Goal: Task Accomplishment & Management: Use online tool/utility

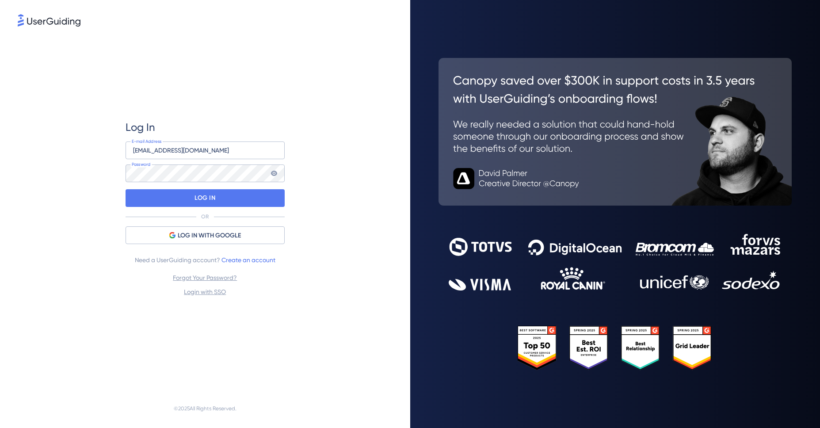
drag, startPoint x: 346, startPoint y: 205, endPoint x: 332, endPoint y: 208, distance: 14.4
click at [344, 206] on div "Log In [EMAIL_ADDRESS][DOMAIN_NAME] E-mail Address Password LOG IN OR LOG IN WI…" at bounding box center [205, 208] width 375 height 361
click at [226, 188] on div "Log In [EMAIL_ADDRESS][DOMAIN_NAME] E-mail Address Password LOG IN OR LOG IN WI…" at bounding box center [205, 208] width 159 height 177
click at [233, 198] on div "LOG IN" at bounding box center [205, 198] width 159 height 18
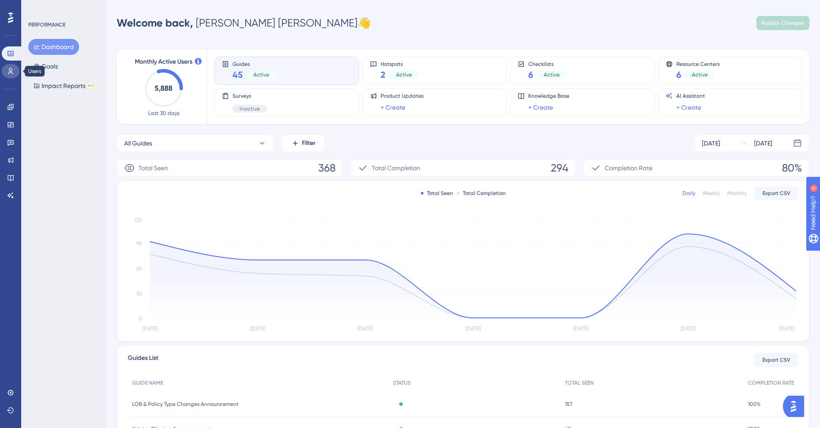
click at [12, 76] on link at bounding box center [11, 71] width 18 height 14
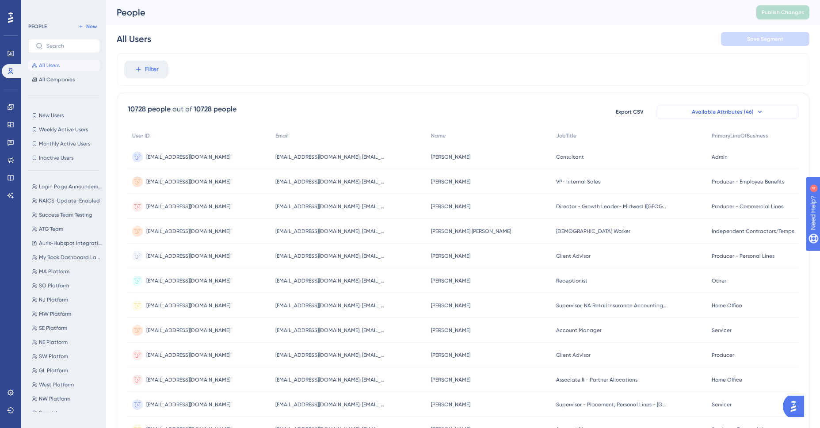
click at [728, 112] on span "Available Attributes (46)" at bounding box center [723, 111] width 62 height 7
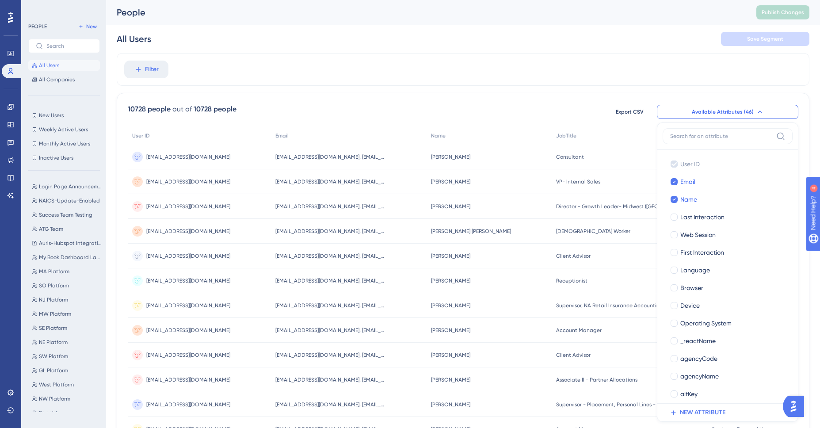
scroll to position [47, 0]
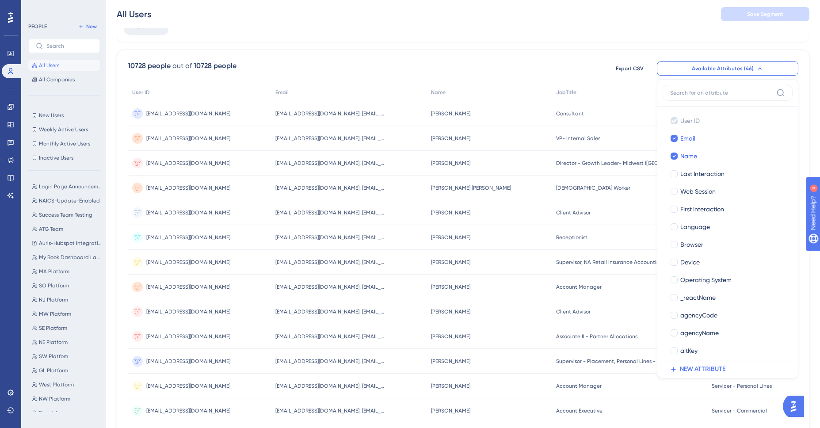
click at [743, 39] on div "Filter" at bounding box center [463, 26] width 693 height 33
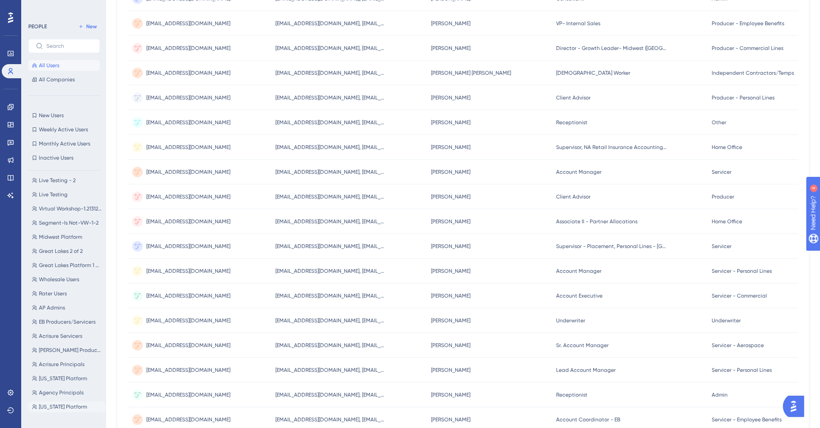
scroll to position [251, 0]
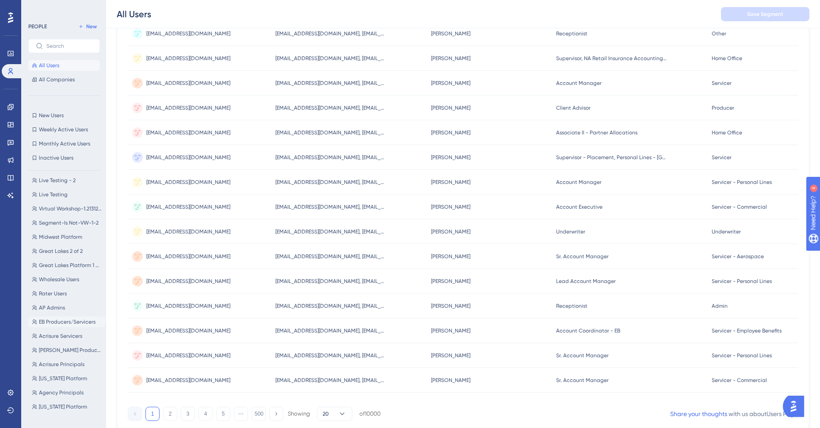
click at [70, 318] on span "EB Producers/Servicers" at bounding box center [67, 321] width 57 height 7
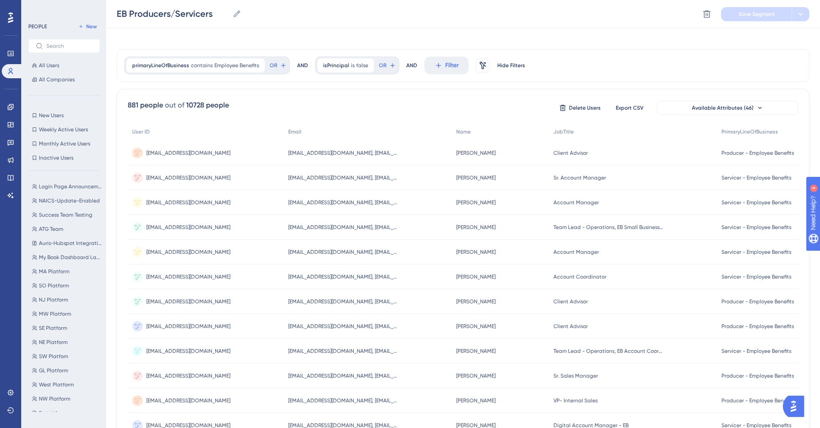
scroll to position [0, 0]
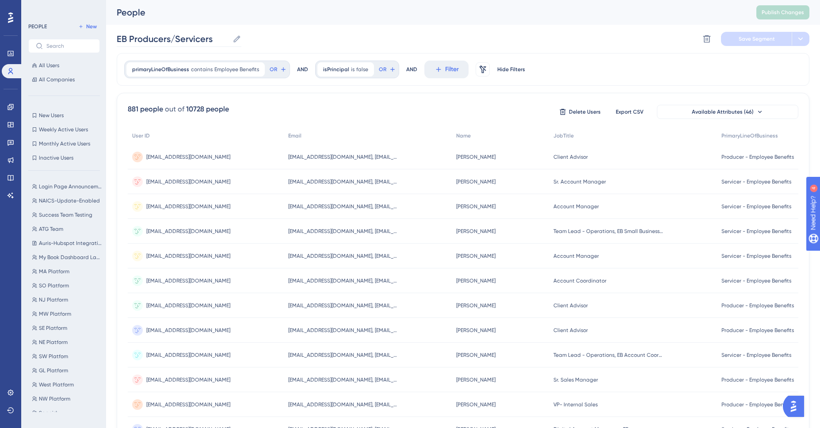
click at [237, 39] on icon at bounding box center [237, 38] width 9 height 9
click at [229, 39] on input "EB Producers/Servicers" at bounding box center [173, 39] width 112 height 12
click at [298, 42] on div "EB Producers/Servicers EB Producers/Servicers Delete Segment Save Segment" at bounding box center [463, 39] width 693 height 28
click at [372, 76] on div "isPrincipal is false false Remove OR" at bounding box center [357, 70] width 84 height 18
click at [358, 67] on span "false" at bounding box center [362, 69] width 12 height 7
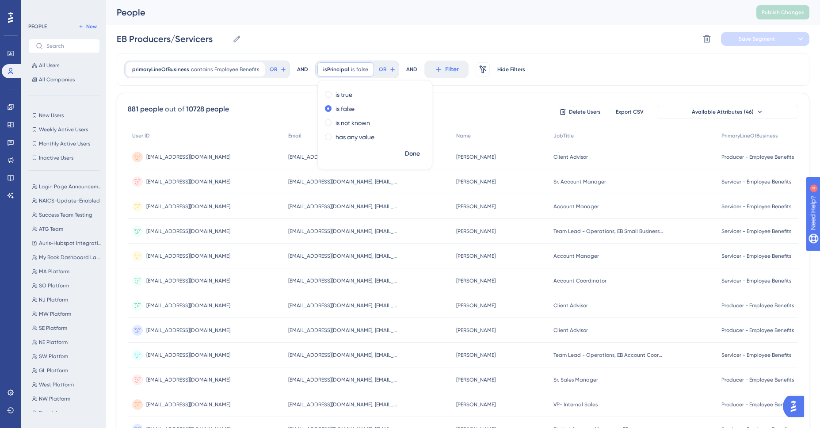
click at [450, 109] on div "881 people out of 10728 people Delete Users Export CSV Available Attributes (46)" at bounding box center [463, 112] width 671 height 16
click at [384, 74] on button "OR" at bounding box center [387, 69] width 19 height 14
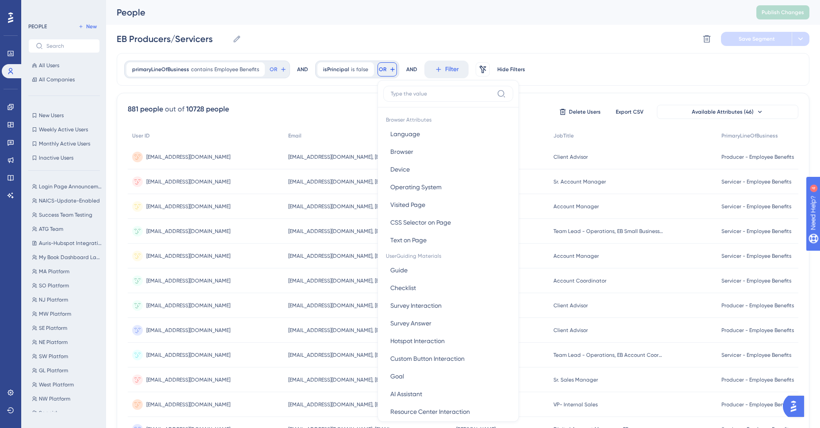
scroll to position [37, 0]
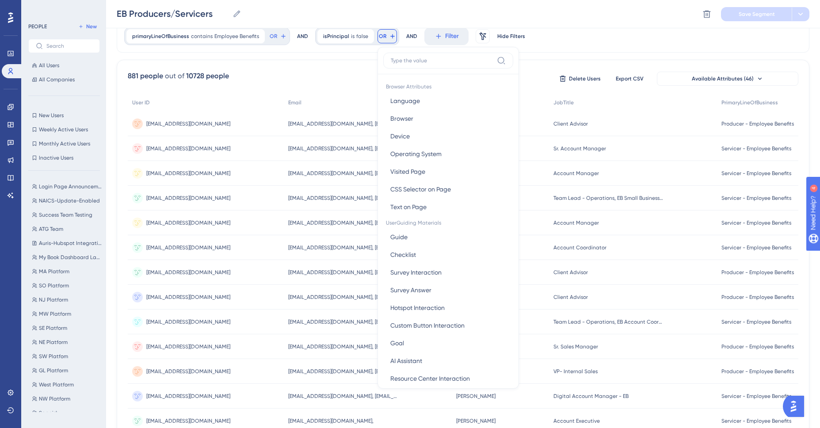
click at [357, 67] on div "881 people out of 10728 people Delete Users Export CSV Available Attributes (46…" at bounding box center [463, 353] width 693 height 586
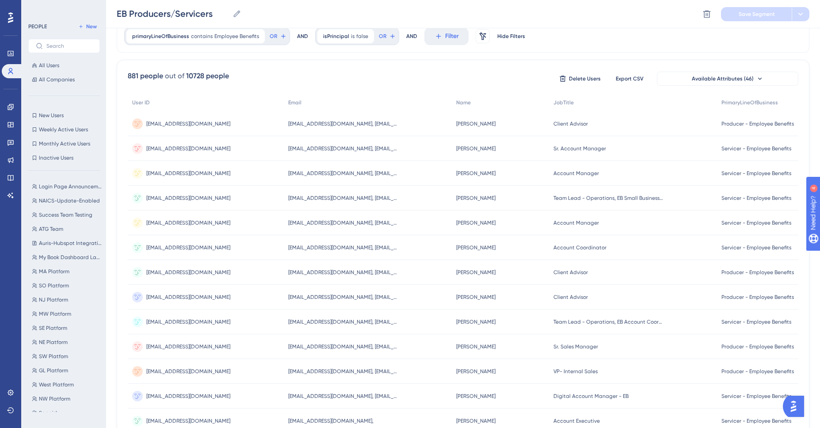
scroll to position [0, 0]
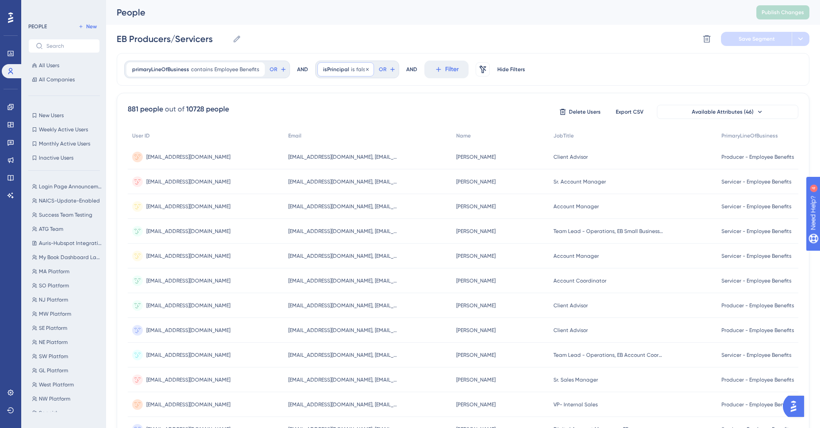
click at [326, 69] on span "isPrincipal" at bounding box center [336, 69] width 26 height 7
click at [303, 90] on div "primaryLineOfBusiness contains Employee Benefits Employee Benefits Remove OR AN…" at bounding box center [463, 366] width 693 height 626
drag, startPoint x: 373, startPoint y: 73, endPoint x: 317, endPoint y: 119, distance: 71.9
click at [317, 119] on div "primaryLineOfBusiness contains Employee Benefits Employee Benefits Remove OR AN…" at bounding box center [463, 366] width 693 height 626
drag, startPoint x: 328, startPoint y: 76, endPoint x: 305, endPoint y: 89, distance: 26.9
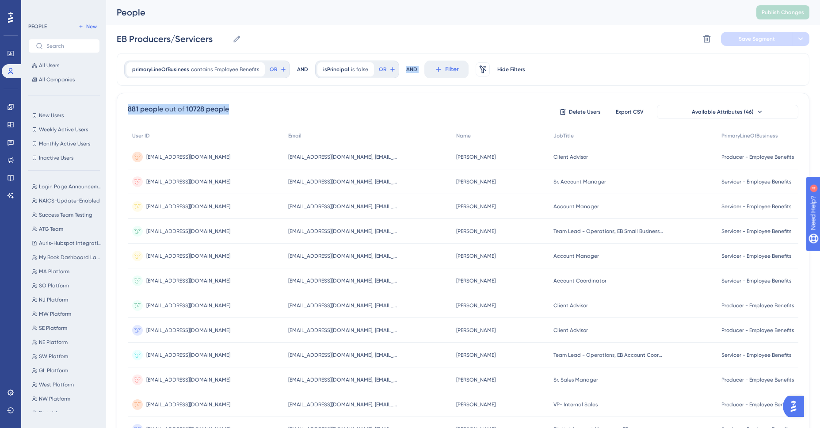
click at [279, 107] on div "primaryLineOfBusiness contains Employee Benefits Employee Benefits Remove OR AN…" at bounding box center [463, 366] width 693 height 626
click at [365, 68] on icon at bounding box center [367, 69] width 5 height 5
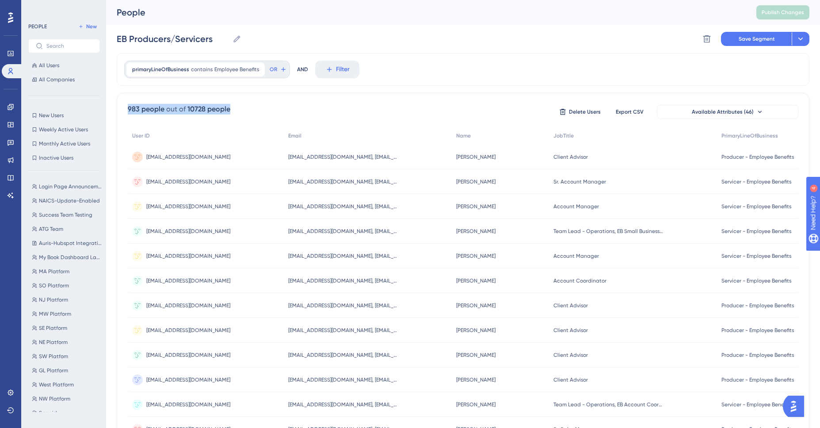
click at [341, 93] on div "983 people out of 10728 people Delete Users Export CSV Available Attributes (46…" at bounding box center [463, 386] width 693 height 586
click at [752, 37] on span "Save Segment" at bounding box center [757, 38] width 36 height 7
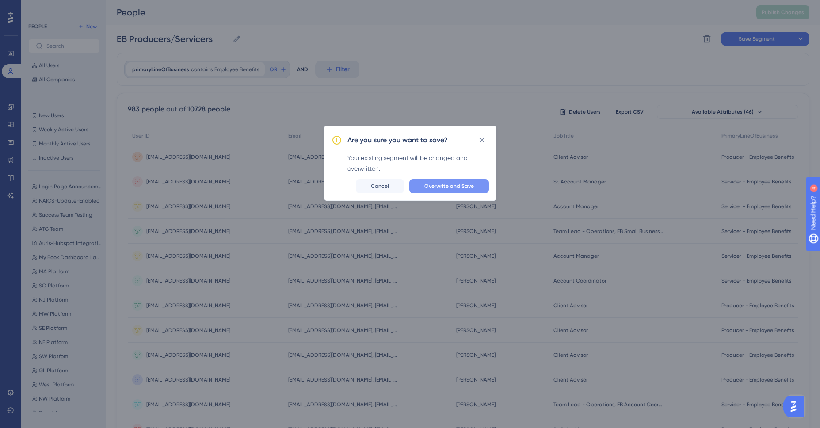
click at [439, 188] on span "Overwrite and Save" at bounding box center [449, 186] width 50 height 7
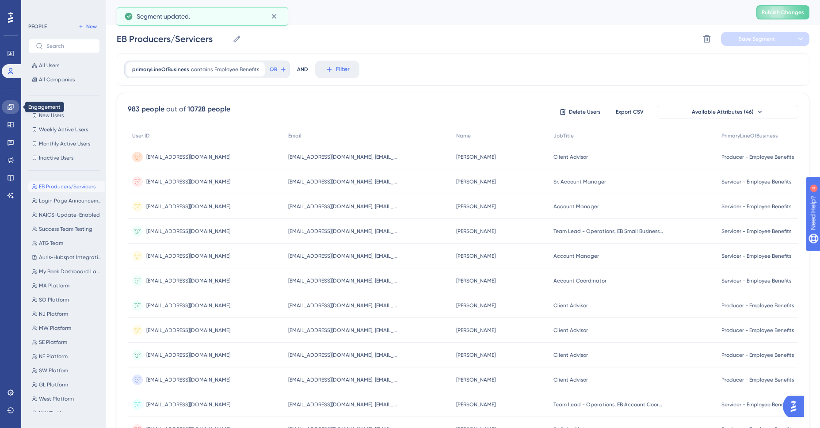
click at [7, 102] on link at bounding box center [11, 107] width 18 height 14
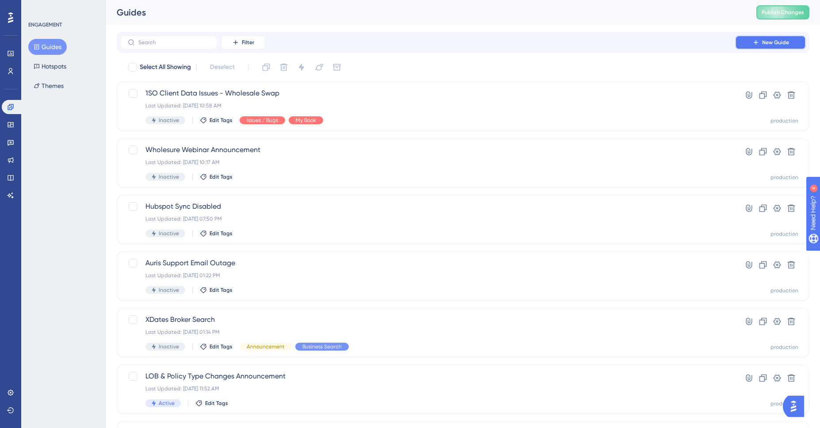
click at [755, 42] on icon at bounding box center [755, 42] width 7 height 7
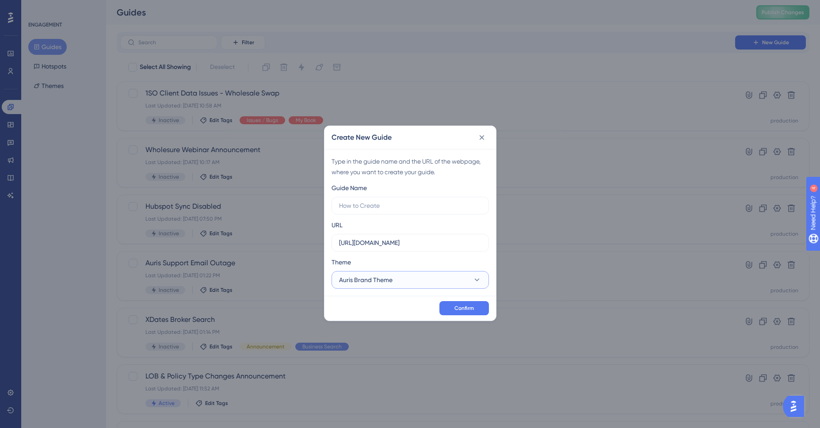
click at [397, 277] on button "Auris Brand Theme" at bounding box center [410, 280] width 157 height 18
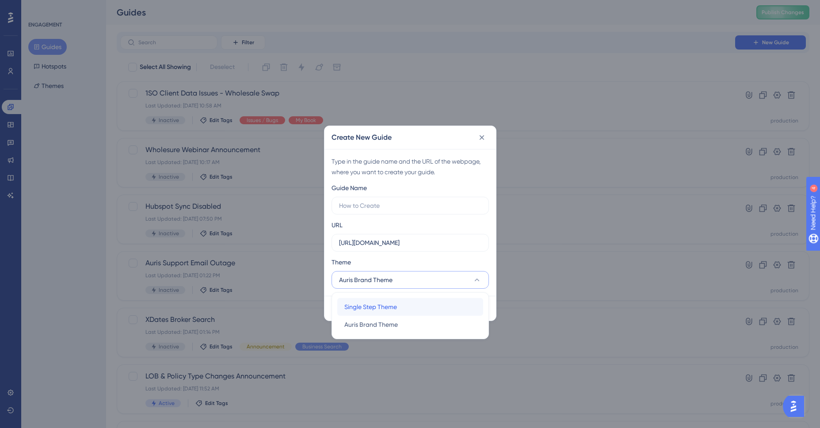
click at [401, 312] on div "Single Step Theme Single Step Theme" at bounding box center [410, 307] width 132 height 18
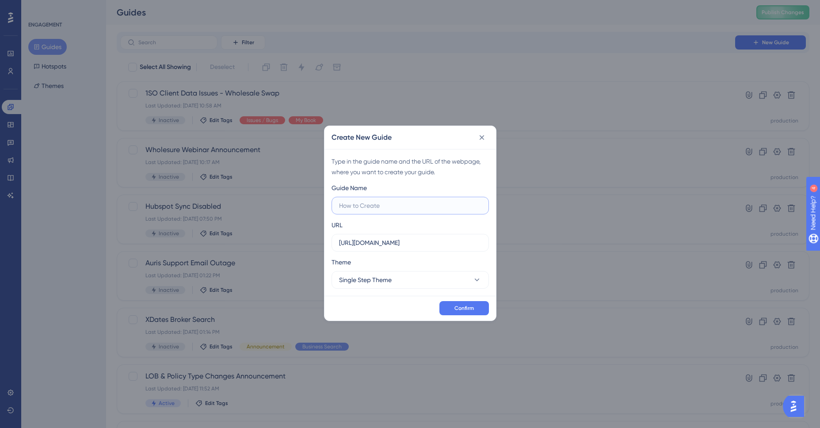
click at [358, 206] on input "text" at bounding box center [410, 206] width 142 height 10
type input "E"
type input "Virtual Event - CapPoint (EB)"
click at [458, 307] on span "Confirm" at bounding box center [463, 308] width 19 height 7
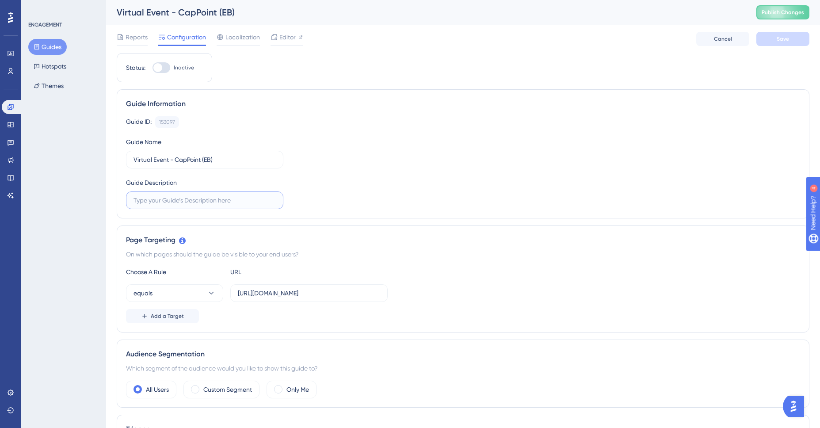
click at [233, 202] on input "text" at bounding box center [205, 200] width 142 height 10
click at [327, 293] on input "[URL][DOMAIN_NAME]" at bounding box center [309, 293] width 142 height 10
click at [347, 294] on input "[URL][DOMAIN_NAME]" at bounding box center [309, 293] width 142 height 10
click at [321, 293] on input "[URL][DOMAIN_NAME]" at bounding box center [309, 293] width 142 height 10
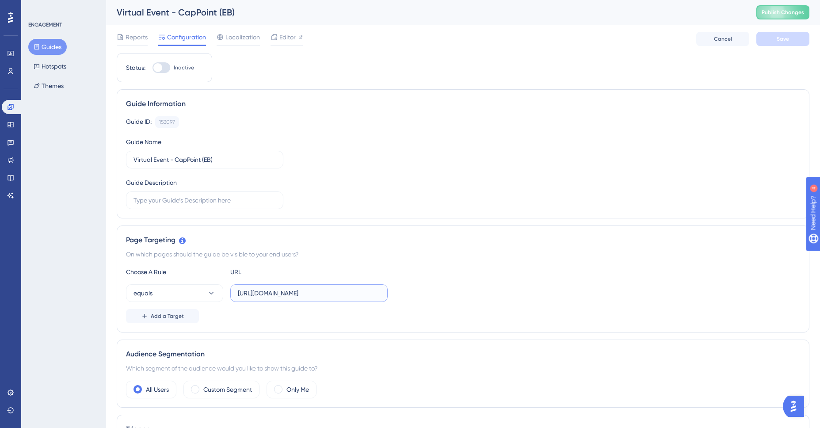
click at [321, 293] on input "[URL][DOMAIN_NAME]" at bounding box center [309, 293] width 142 height 10
click at [145, 296] on span "equals" at bounding box center [143, 293] width 19 height 11
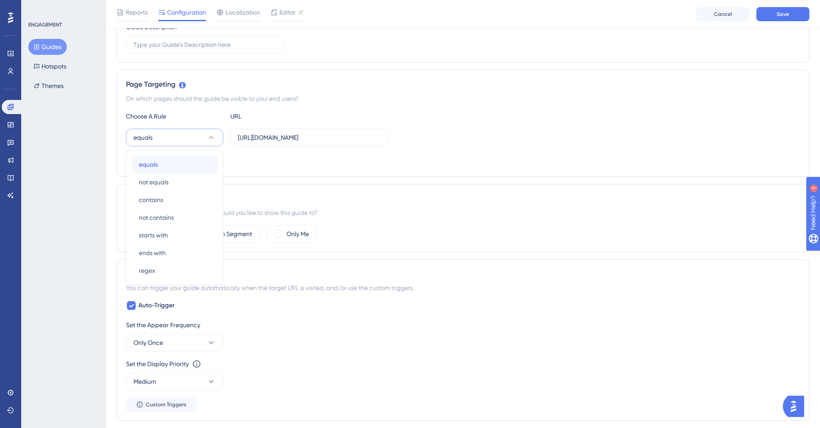
click at [167, 168] on div "equals equals" at bounding box center [175, 165] width 72 height 18
drag, startPoint x: 275, startPoint y: 138, endPoint x: 218, endPoint y: 137, distance: 57.5
click at [218, 137] on div "equals [URL][DOMAIN_NAME]" at bounding box center [257, 138] width 262 height 18
drag, startPoint x: 298, startPoint y: 139, endPoint x: 216, endPoint y: 139, distance: 81.3
click at [216, 139] on div "equals [URL][DOMAIN_NAME]" at bounding box center [257, 138] width 262 height 18
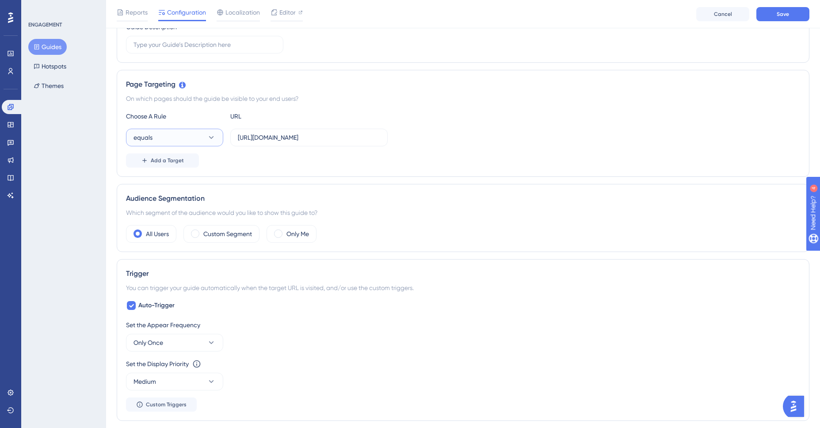
click at [190, 140] on button "equals" at bounding box center [174, 138] width 97 height 18
click at [177, 198] on div "contains contains" at bounding box center [175, 200] width 72 height 18
drag, startPoint x: 298, startPoint y: 137, endPoint x: 230, endPoint y: 137, distance: 68.1
click at [230, 137] on div "contains [URL][DOMAIN_NAME]" at bounding box center [257, 138] width 262 height 18
type input ".com/"
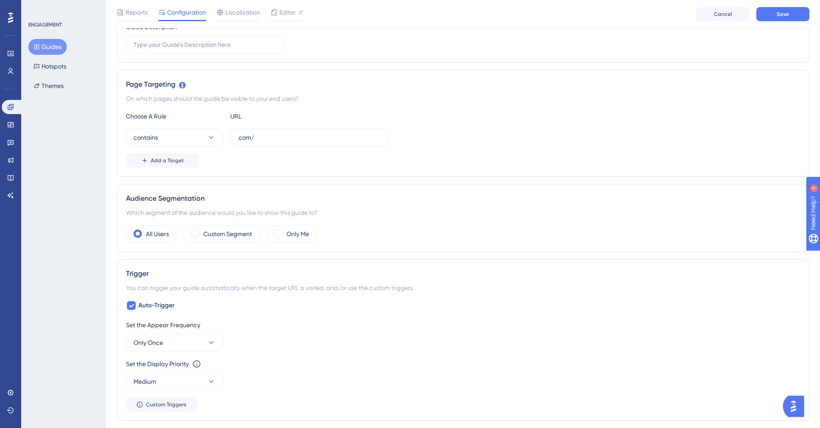
click at [260, 167] on div "Add a Target" at bounding box center [463, 160] width 674 height 14
click at [202, 135] on button "contains" at bounding box center [174, 136] width 97 height 18
click at [279, 160] on div "Add a Target" at bounding box center [463, 159] width 674 height 14
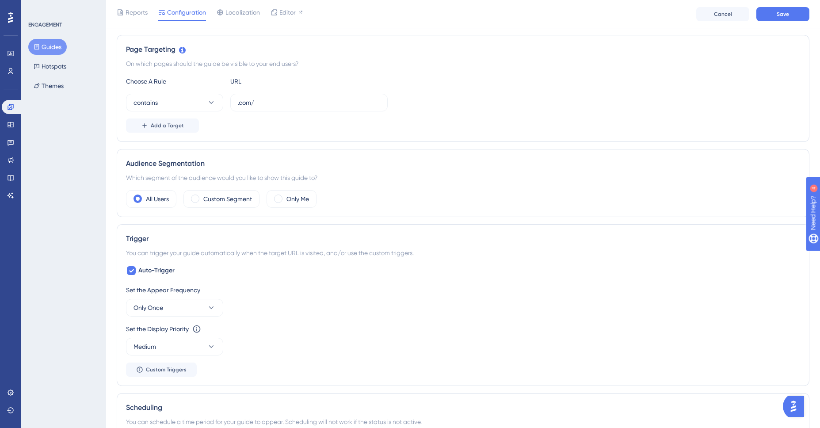
scroll to position [222, 0]
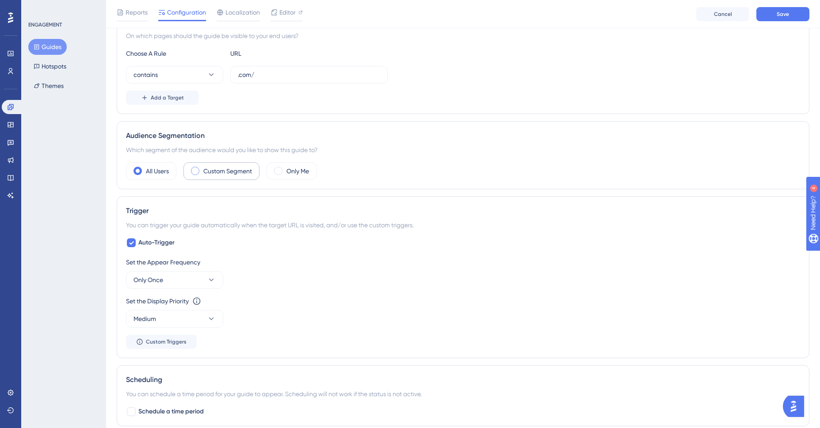
click at [238, 171] on label "Custom Segment" at bounding box center [227, 171] width 49 height 11
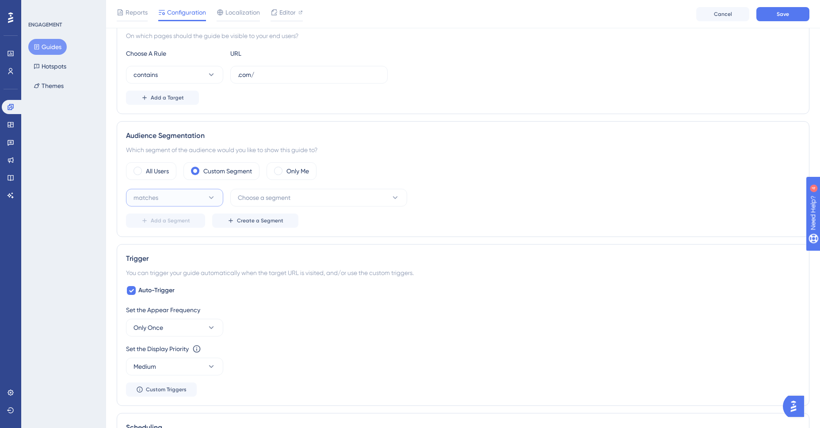
click at [209, 199] on icon at bounding box center [211, 197] width 9 height 9
click at [205, 221] on div "matches matches" at bounding box center [175, 225] width 72 height 18
click at [282, 202] on span "Choose a segment" at bounding box center [264, 197] width 53 height 11
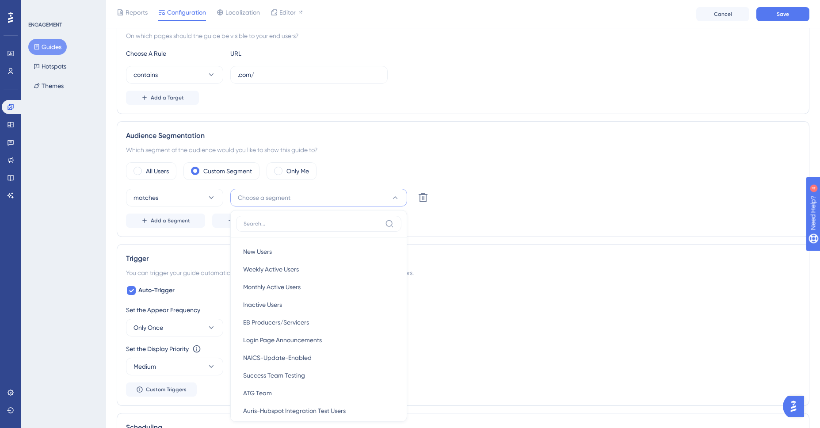
scroll to position [316, 0]
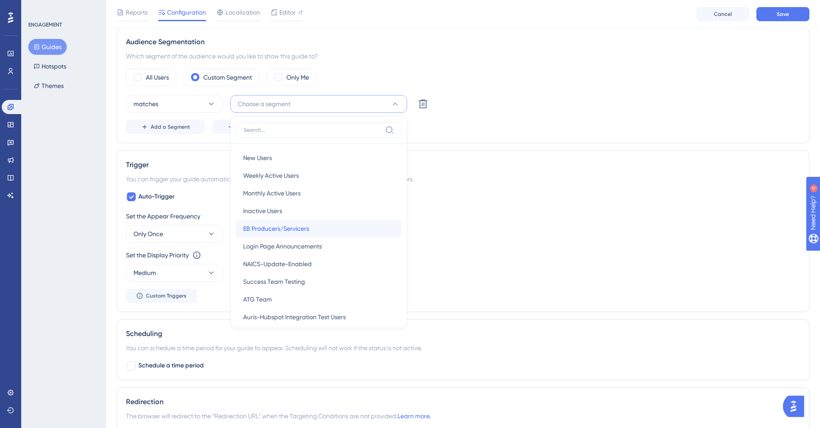
click at [286, 222] on div "EB Producers/Servicers EB Producers/Servicers" at bounding box center [318, 229] width 151 height 18
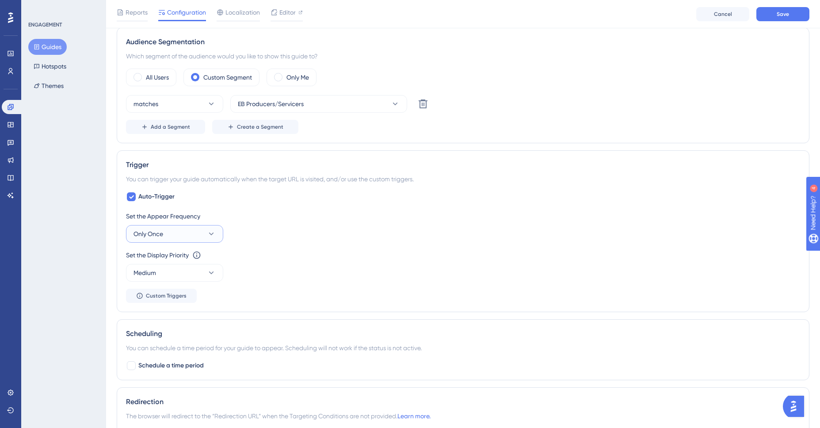
click at [195, 234] on button "Only Once" at bounding box center [174, 234] width 97 height 18
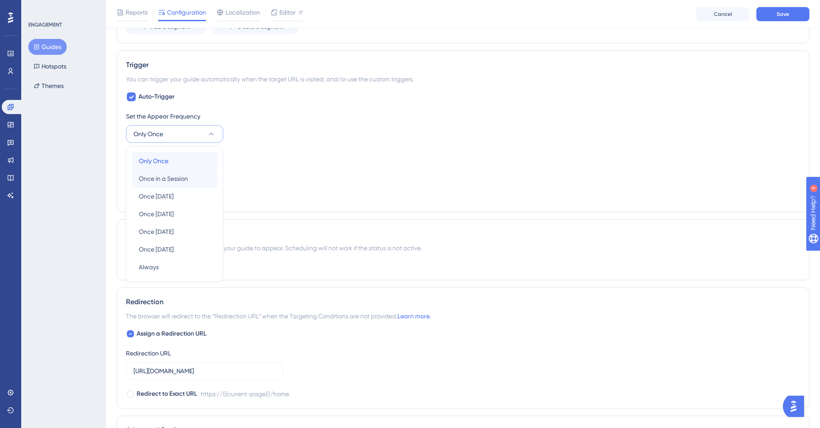
drag, startPoint x: 203, startPoint y: 157, endPoint x: 200, endPoint y: 175, distance: 17.5
click at [200, 175] on div "Only Once Only Once Once in a Session Once in a Session Once [DATE] Once [DATE]…" at bounding box center [175, 214] width 86 height 124
click at [174, 197] on span "Once [DATE]" at bounding box center [156, 196] width 35 height 11
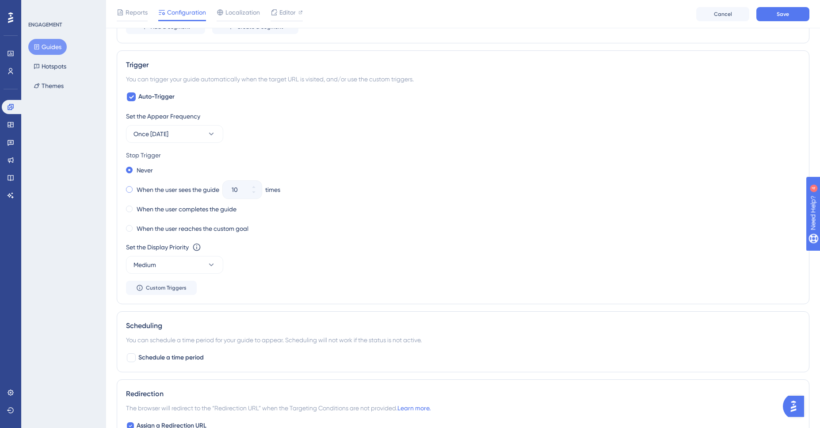
click at [126, 191] on div "When the user sees the guide" at bounding box center [172, 189] width 93 height 12
click at [254, 193] on icon at bounding box center [253, 192] width 5 height 5
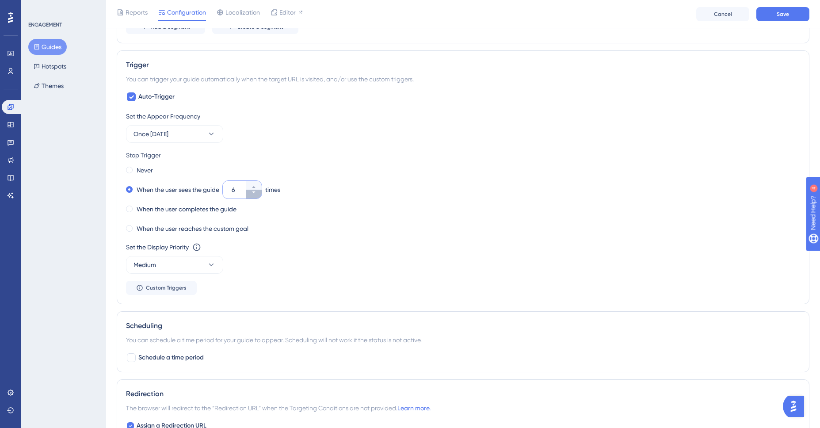
click at [254, 193] on icon at bounding box center [253, 192] width 5 height 5
type input "3"
click at [241, 264] on div "Set the Display Priority This option will set the display priority between auto…" at bounding box center [463, 258] width 674 height 32
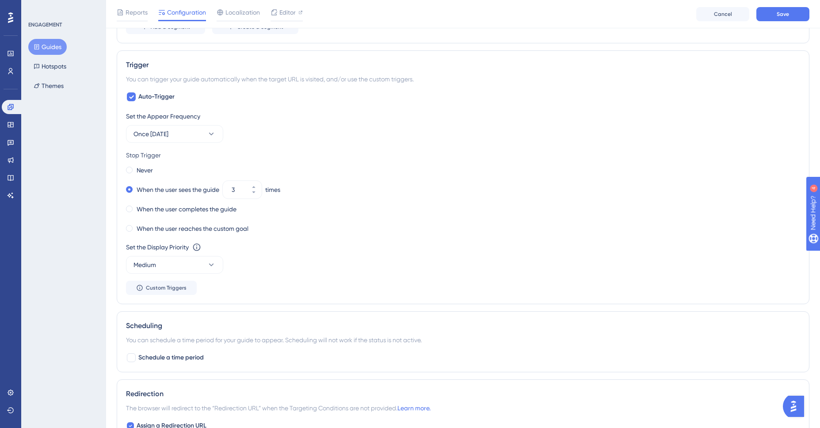
scroll to position [572, 0]
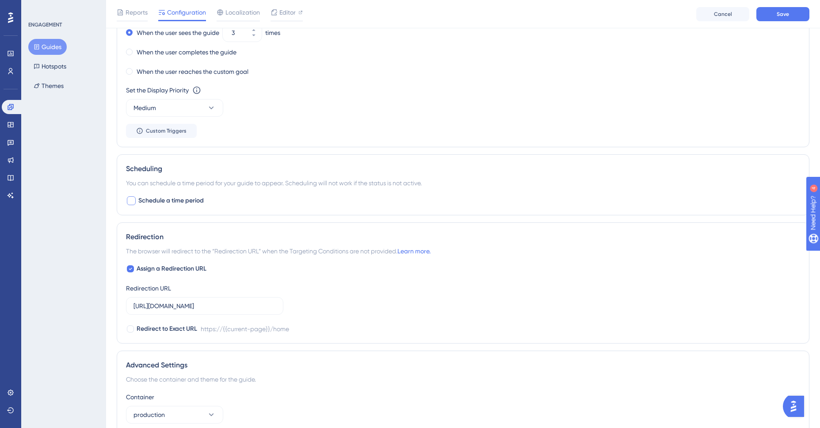
click at [168, 196] on span "Schedule a time period" at bounding box center [170, 200] width 65 height 11
checkbox input "true"
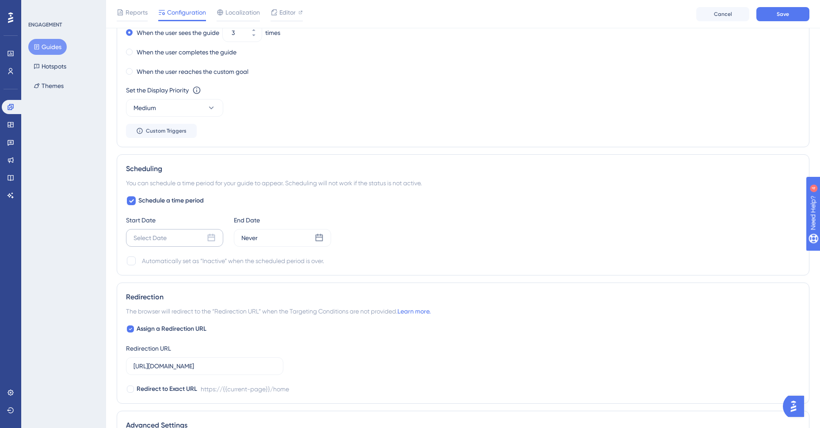
click at [163, 239] on div "Select Date" at bounding box center [150, 238] width 33 height 11
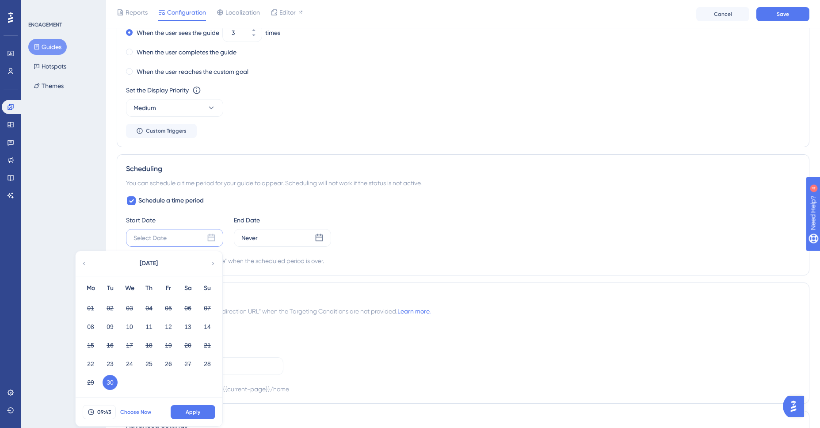
click at [146, 414] on span "Choose Now" at bounding box center [135, 411] width 31 height 7
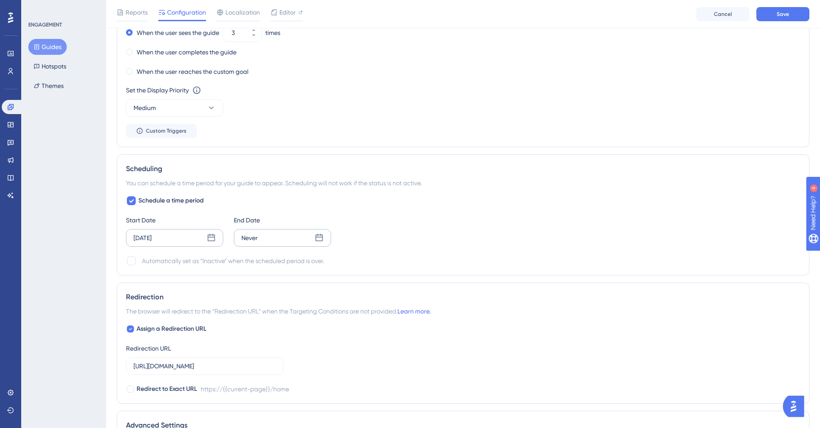
click at [279, 238] on div "Never" at bounding box center [282, 238] width 97 height 18
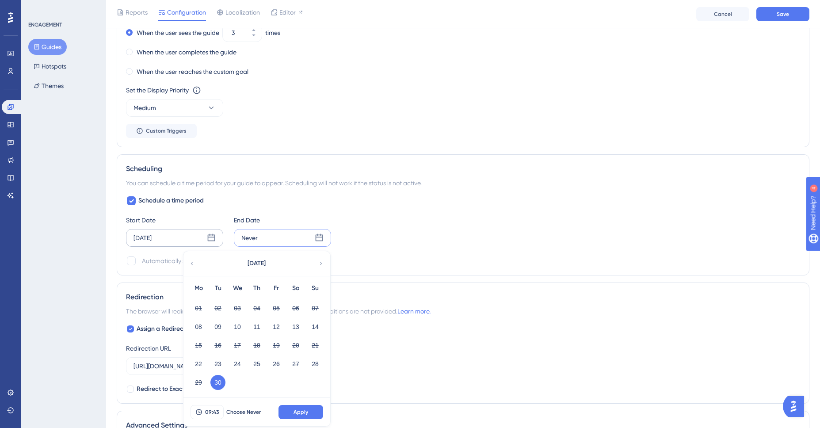
click at [323, 264] on icon at bounding box center [321, 264] width 6 height 8
click at [218, 328] on button "07" at bounding box center [217, 326] width 15 height 15
click at [213, 408] on span "09:43" at bounding box center [212, 411] width 14 height 7
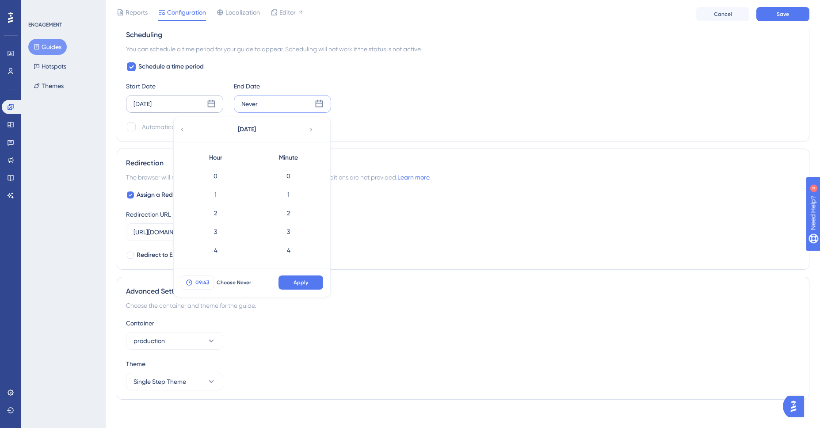
scroll to position [760, 0]
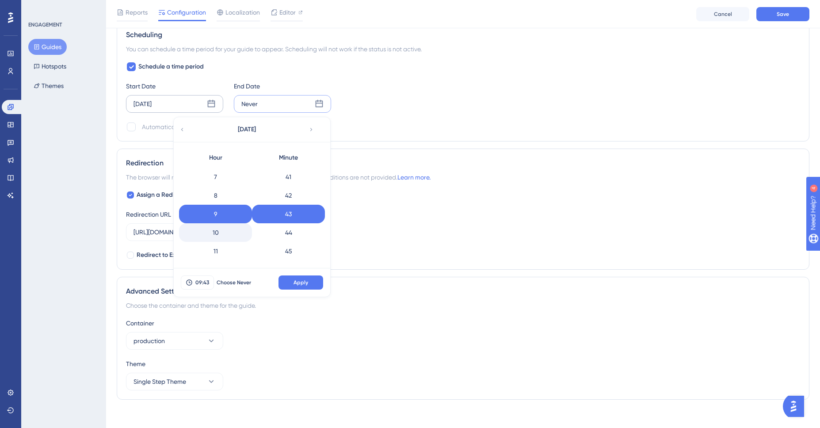
click at [232, 235] on div "10" at bounding box center [215, 232] width 73 height 19
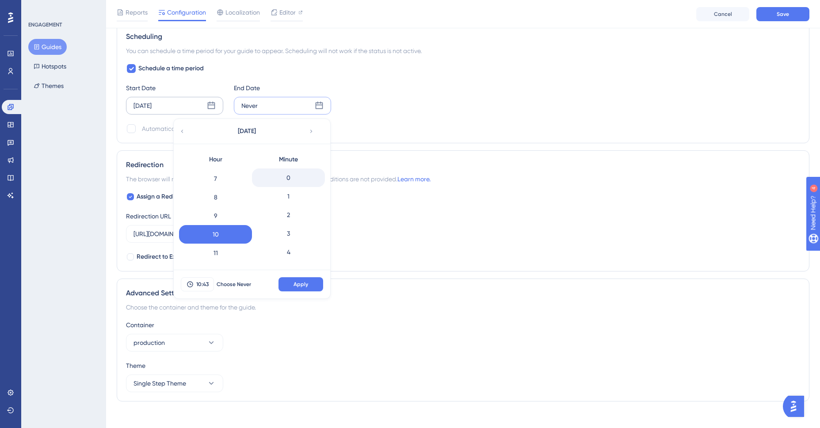
scroll to position [705, 0]
click at [291, 171] on div "0" at bounding box center [288, 177] width 73 height 19
click at [300, 289] on button "Apply" at bounding box center [301, 284] width 45 height 14
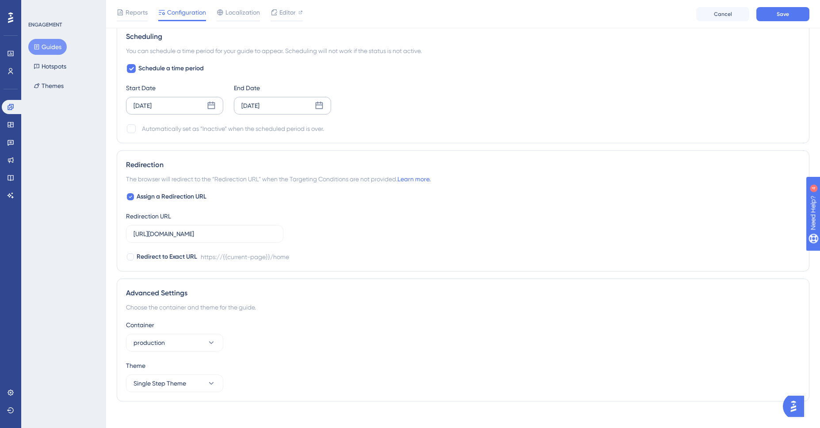
click at [260, 105] on div "[DATE]" at bounding box center [250, 105] width 18 height 11
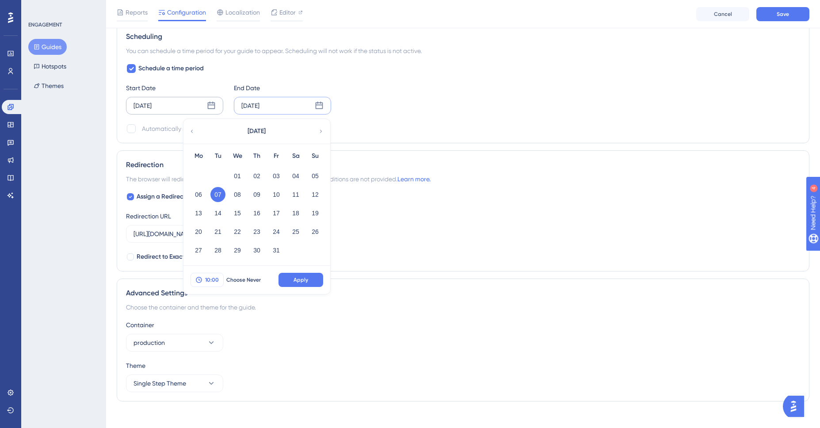
click at [215, 281] on span "10:00" at bounding box center [212, 279] width 14 height 7
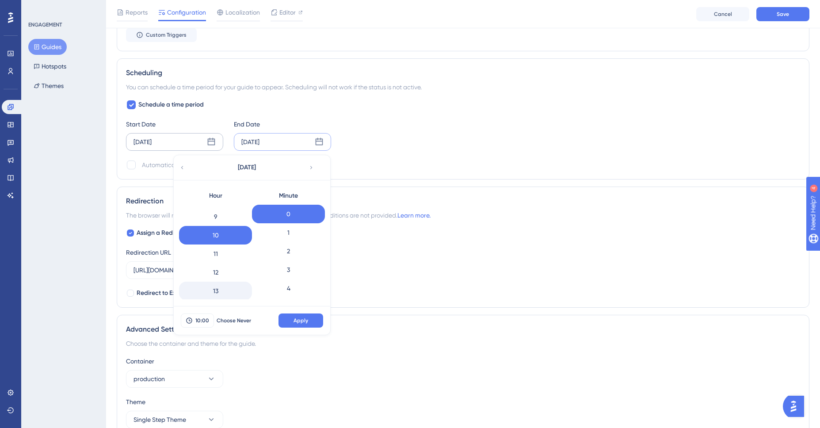
scroll to position [175, 0]
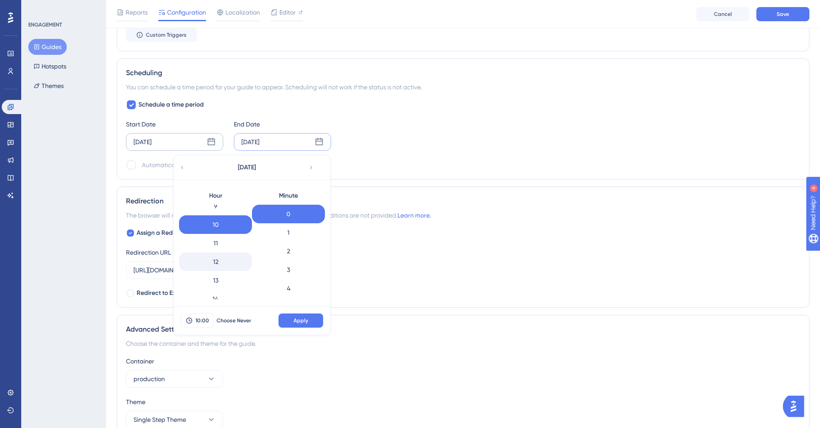
click at [220, 263] on div "12" at bounding box center [215, 261] width 73 height 19
click at [226, 225] on div "10" at bounding box center [215, 224] width 73 height 19
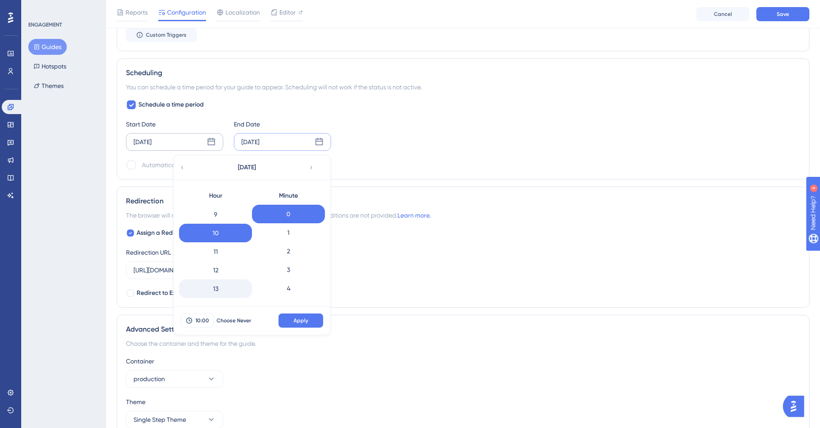
scroll to position [165, 0]
click at [224, 216] on div "9" at bounding box center [215, 216] width 73 height 19
click at [226, 233] on div "10" at bounding box center [215, 234] width 73 height 19
click at [310, 321] on button "Apply" at bounding box center [301, 320] width 45 height 14
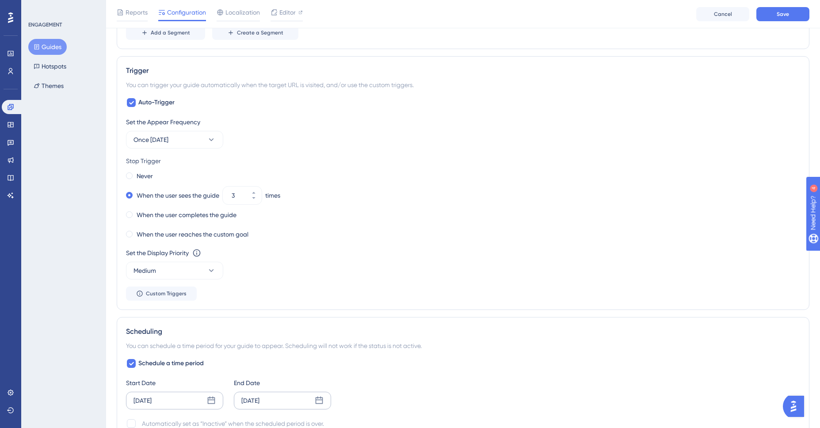
scroll to position [0, 0]
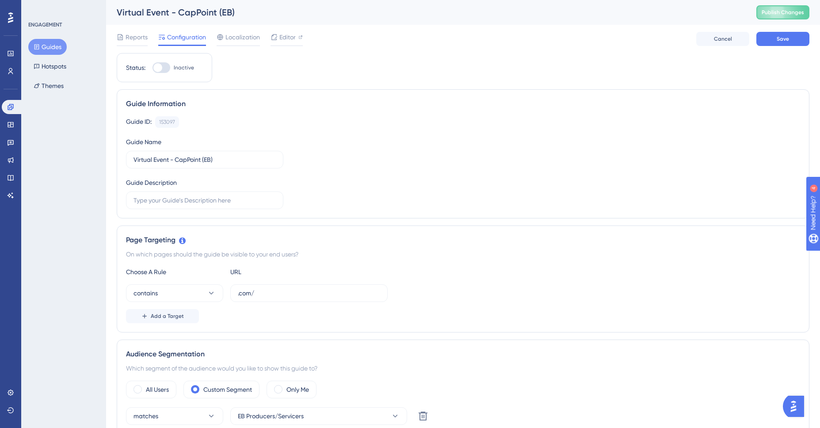
drag, startPoint x: 607, startPoint y: 176, endPoint x: 702, endPoint y: 322, distance: 174.0
click at [607, 179] on div "Guide ID: 153097 Copy Guide Name Virtual Event - CapPoint (EB) Guide Description" at bounding box center [463, 162] width 674 height 93
click at [296, 127] on div "Guide ID: 153097 Copy" at bounding box center [463, 121] width 674 height 11
